Goal: Information Seeking & Learning: Learn about a topic

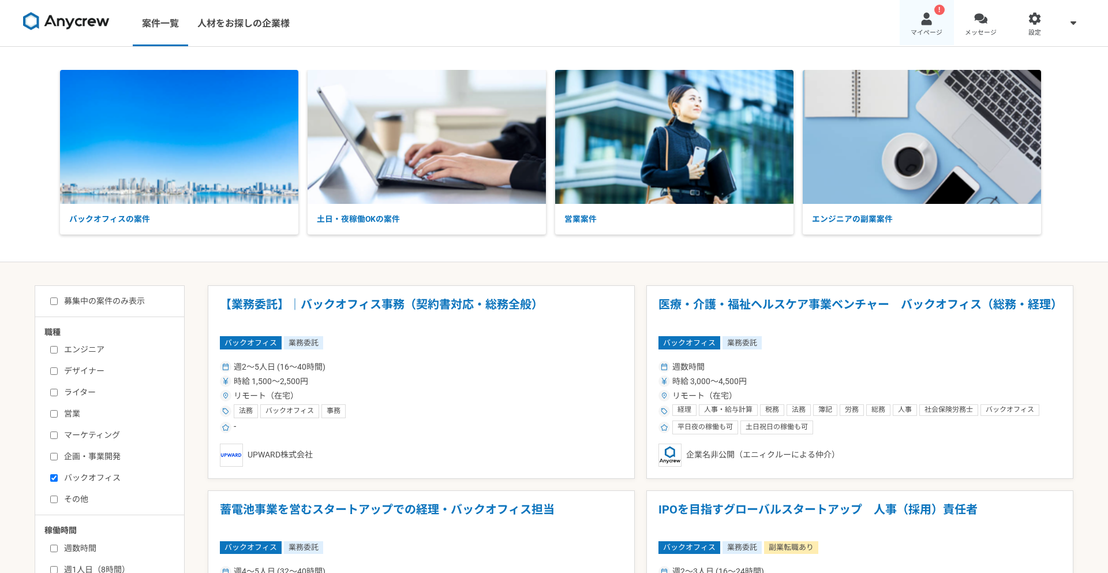
click at [930, 20] on div at bounding box center [926, 18] width 13 height 13
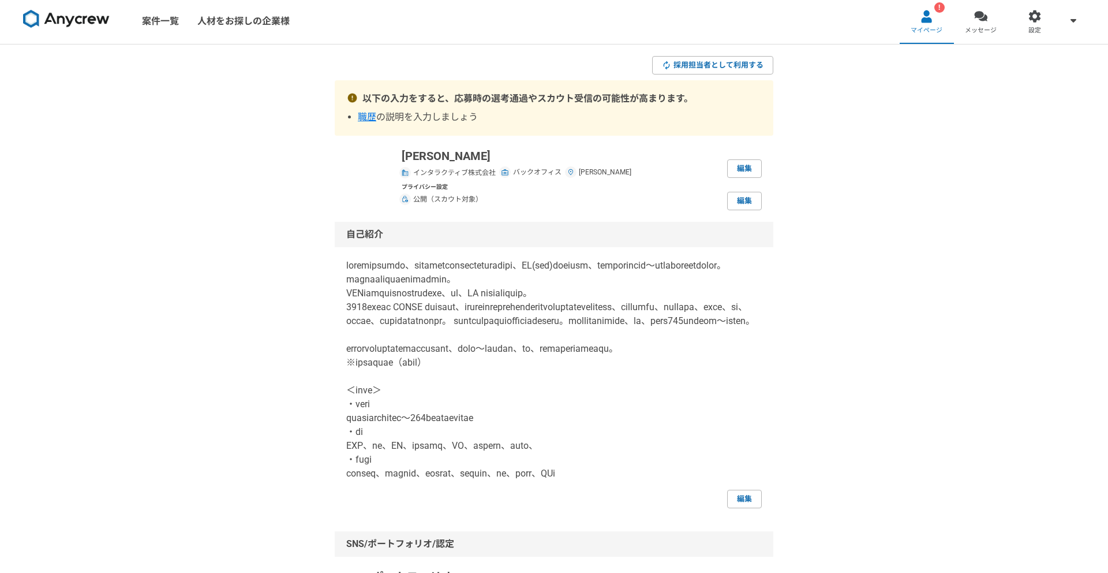
scroll to position [3, 0]
click at [164, 22] on link "案件一覧" at bounding box center [160, 20] width 55 height 46
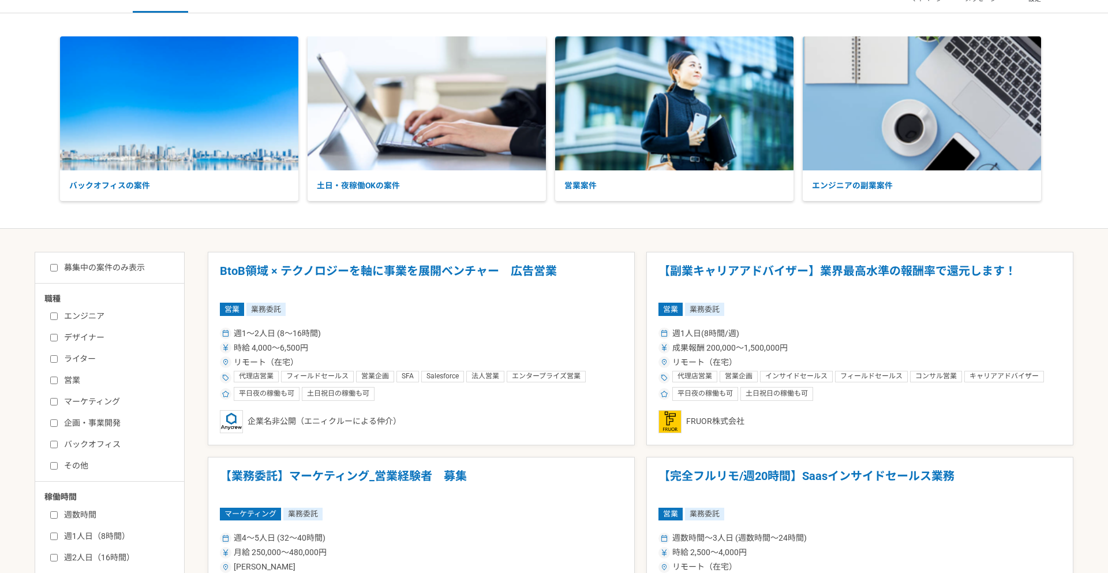
scroll to position [53, 0]
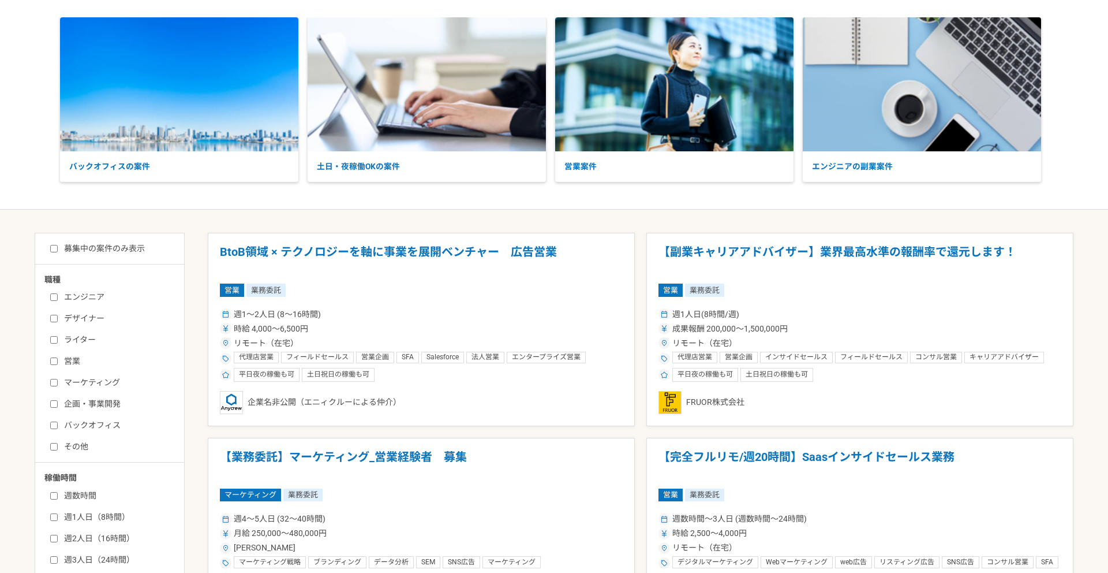
click at [89, 428] on label "バックオフィス" at bounding box center [116, 425] width 133 height 12
click at [58, 428] on input "バックオフィス" at bounding box center [54, 425] width 8 height 8
checkbox input "true"
